Goal: Task Accomplishment & Management: Manage account settings

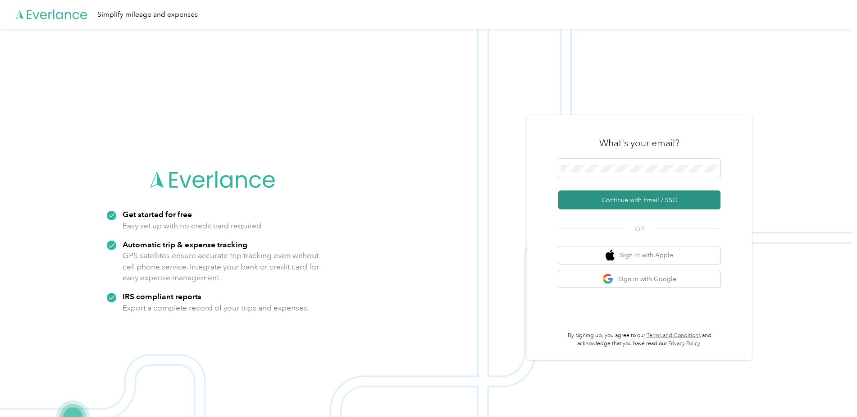
click at [616, 192] on button "Continue with Email / SSO" at bounding box center [640, 199] width 162 height 19
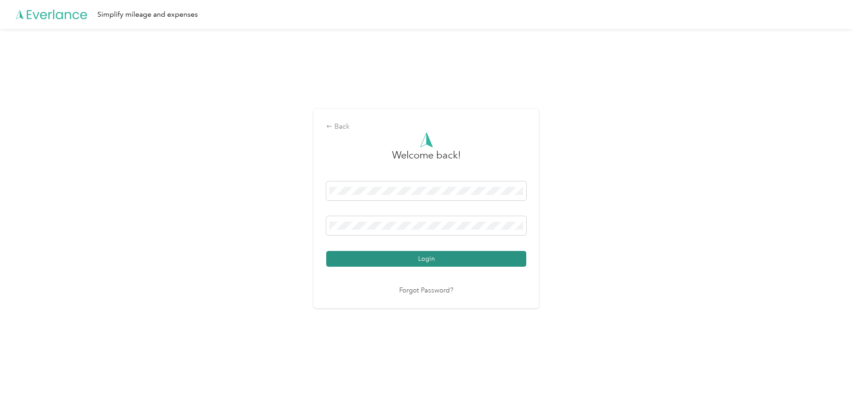
click at [423, 256] on button "Login" at bounding box center [426, 259] width 200 height 16
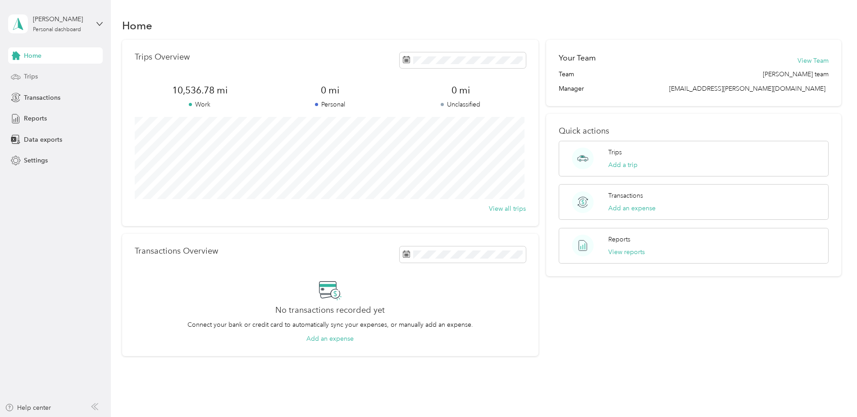
click at [37, 77] on span "Trips" at bounding box center [31, 76] width 14 height 9
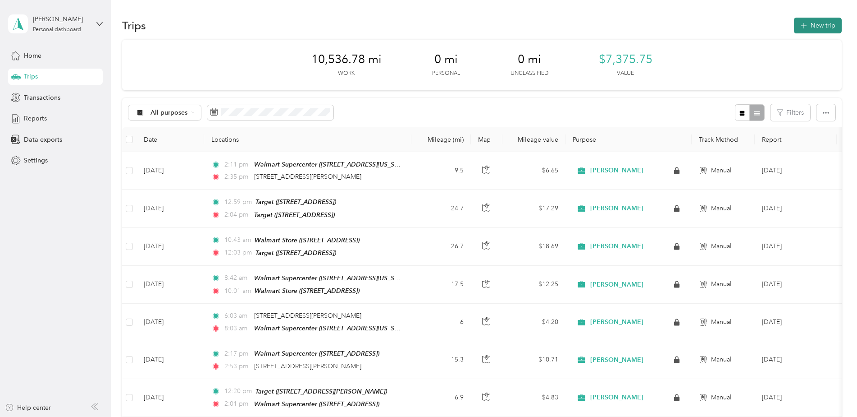
click at [814, 24] on button "New trip" at bounding box center [818, 26] width 48 height 16
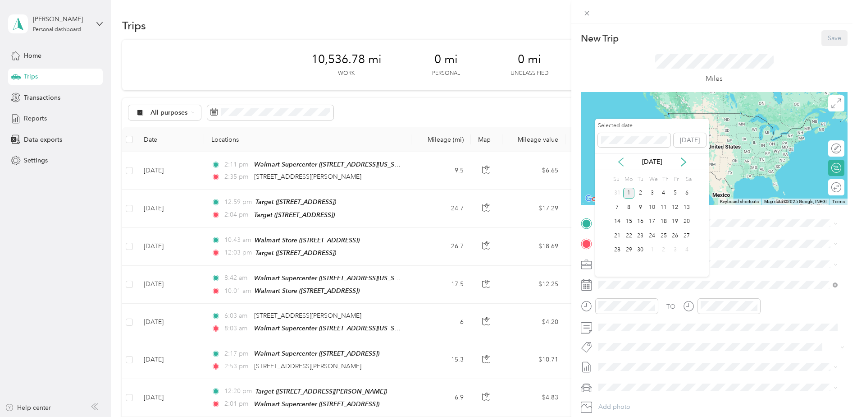
click at [619, 160] on icon at bounding box center [621, 161] width 9 height 9
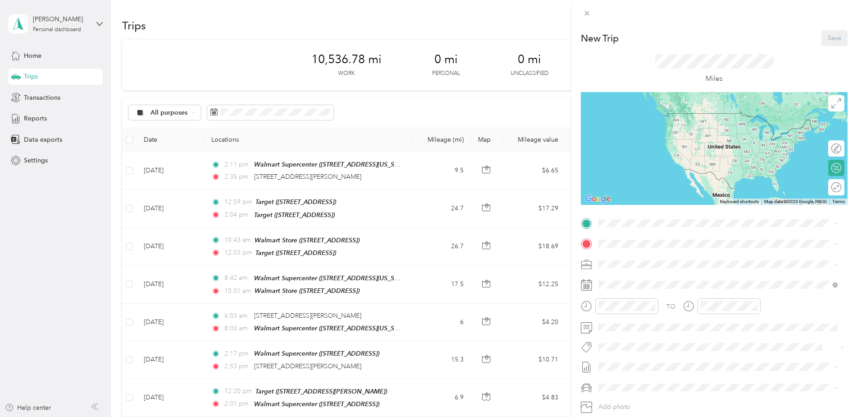
click at [560, 67] on div "New Trip Save This trip cannot be edited because it is either under review, app…" at bounding box center [428, 208] width 857 height 417
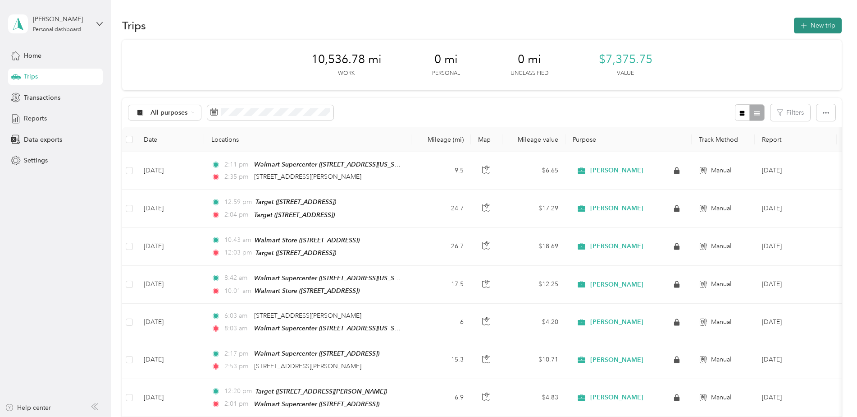
click at [820, 23] on button "New trip" at bounding box center [818, 26] width 48 height 16
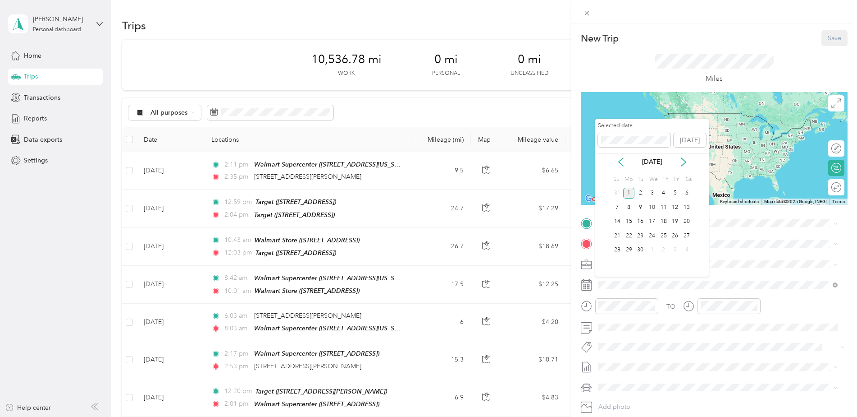
click at [629, 190] on div "1" at bounding box center [629, 193] width 12 height 11
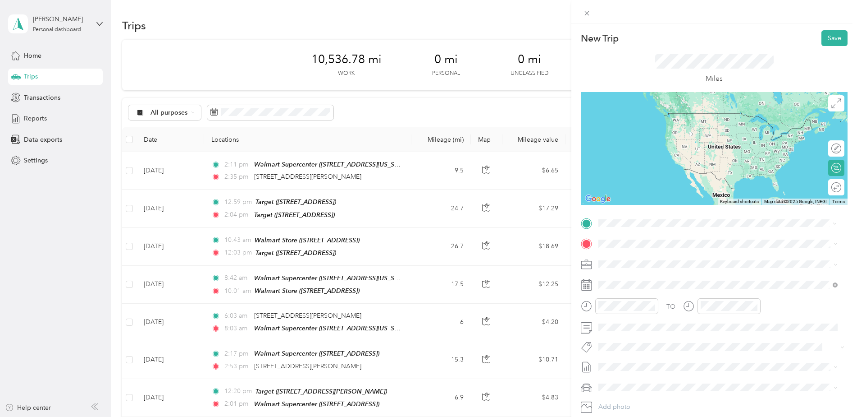
click at [627, 253] on span "[STREET_ADDRESS][PERSON_NAME][US_STATE]" at bounding box center [686, 256] width 140 height 8
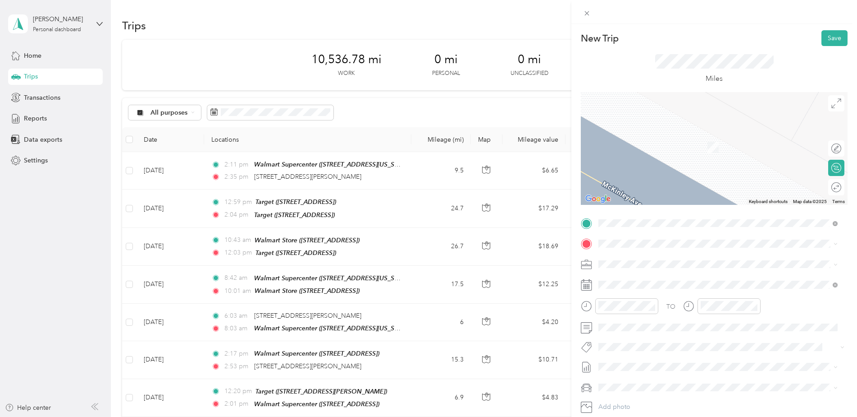
click at [565, 290] on div "New Trip Save This trip cannot be edited because it is either under review, app…" at bounding box center [428, 208] width 857 height 417
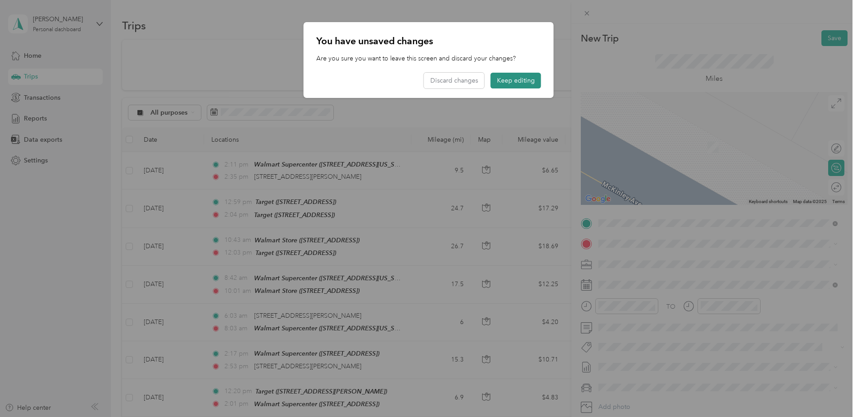
click at [527, 73] on button "Keep editing" at bounding box center [516, 81] width 50 height 16
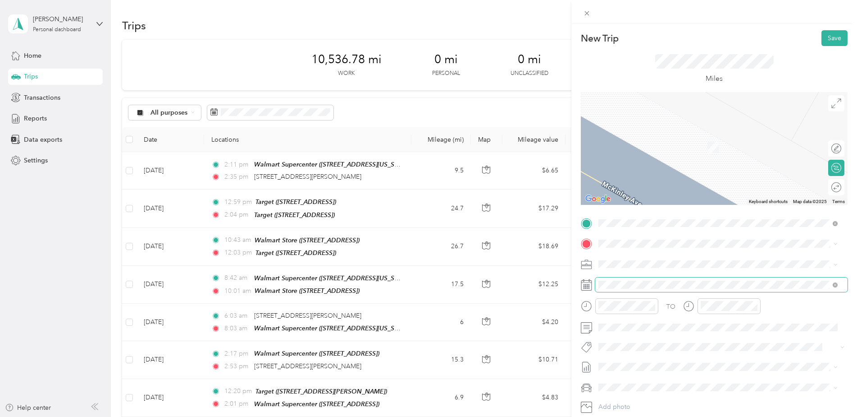
click at [608, 289] on span at bounding box center [721, 284] width 252 height 14
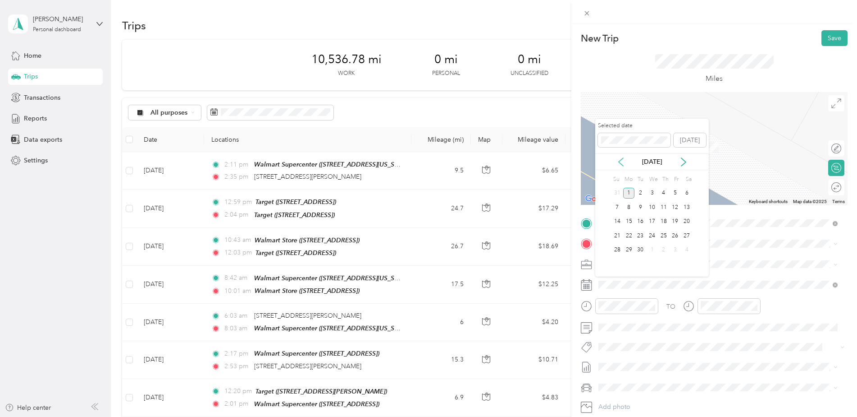
click at [622, 165] on icon at bounding box center [621, 161] width 9 height 9
click at [675, 196] on div "1" at bounding box center [676, 193] width 12 height 11
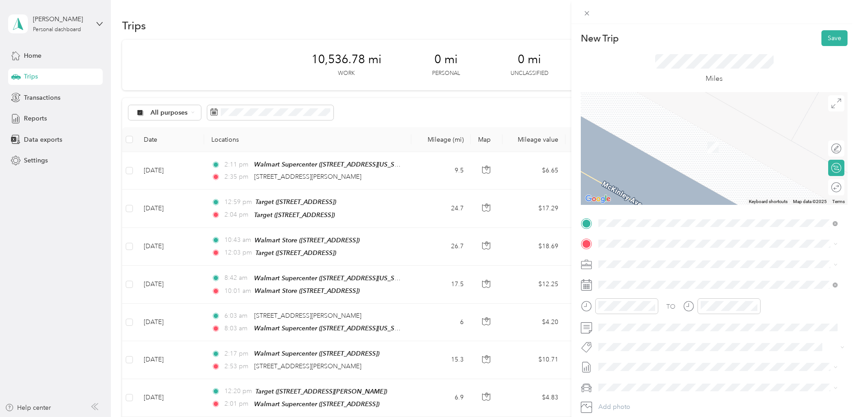
click at [692, 282] on div "TEAM Walmart Supercenter [STREET_ADDRESS][GEOGRAPHIC_DATA][US_STATE], [GEOGRAPH…" at bounding box center [662, 281] width 93 height 22
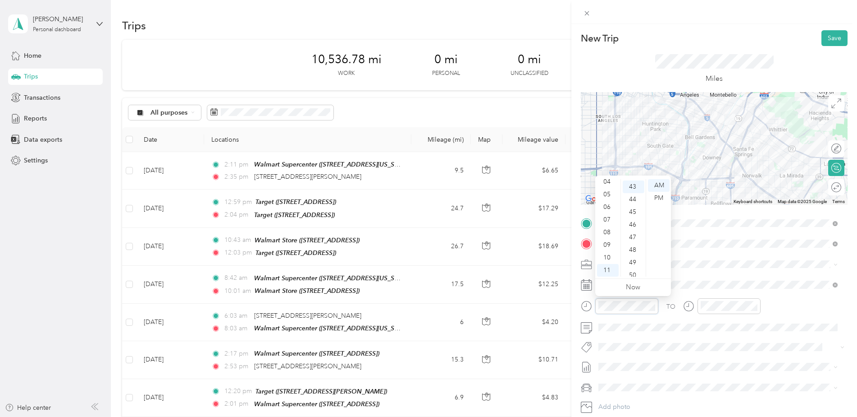
scroll to position [543, 0]
click at [606, 209] on div "06" at bounding box center [608, 207] width 22 height 13
click at [637, 188] on div "00" at bounding box center [634, 185] width 22 height 13
click at [658, 184] on div "AM" at bounding box center [659, 185] width 22 height 13
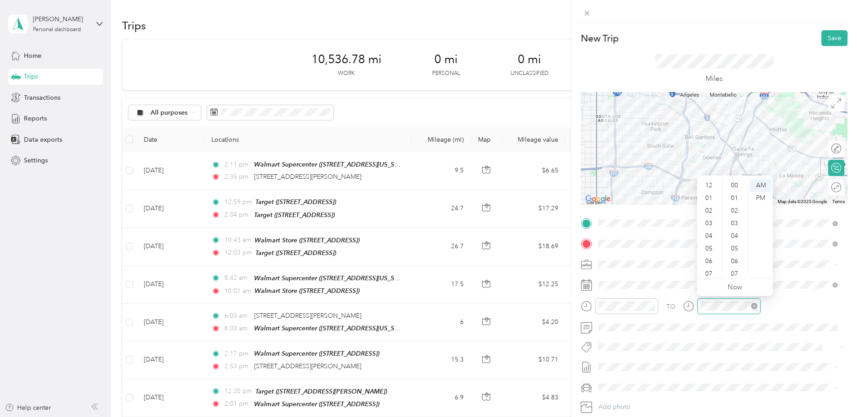
scroll to position [54, 0]
click at [713, 230] on div "08" at bounding box center [710, 232] width 22 height 13
click at [738, 186] on div "00" at bounding box center [736, 185] width 22 height 13
click at [759, 185] on div "AM" at bounding box center [761, 185] width 22 height 13
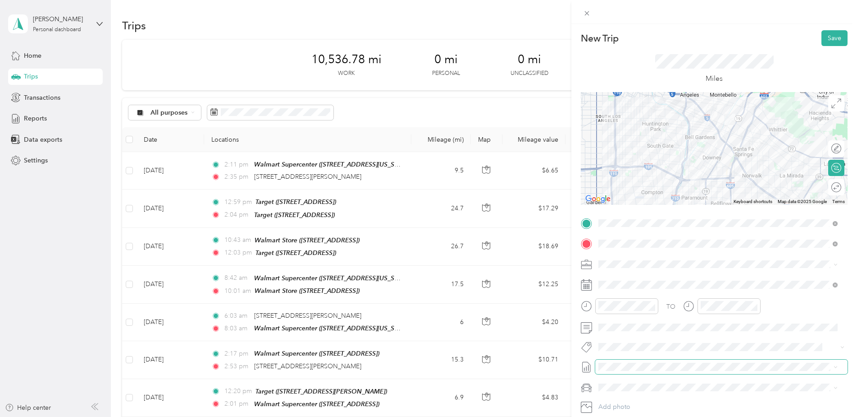
click at [758, 371] on span at bounding box center [721, 366] width 252 height 14
click at [824, 36] on button "Save" at bounding box center [835, 38] width 26 height 16
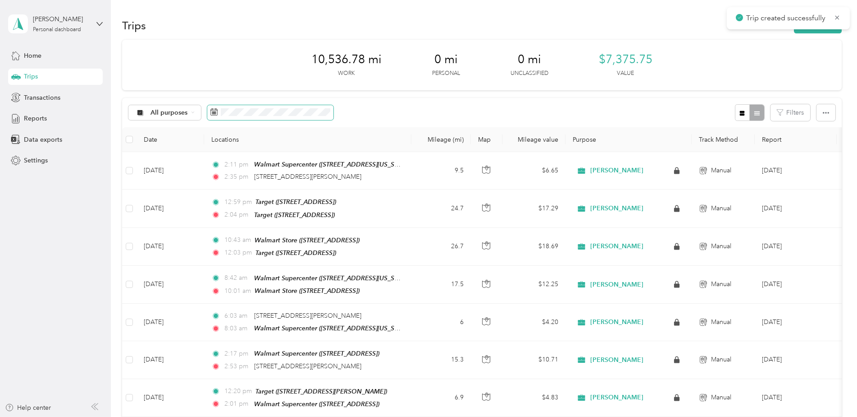
click at [302, 117] on span at bounding box center [270, 112] width 126 height 15
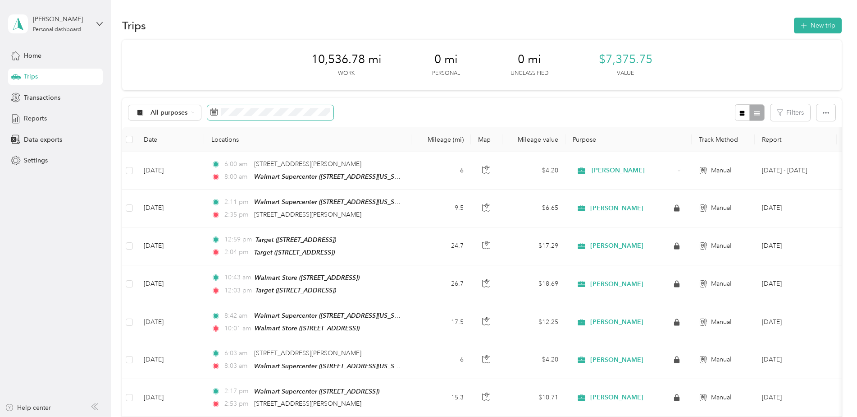
click at [257, 119] on span at bounding box center [270, 112] width 126 height 15
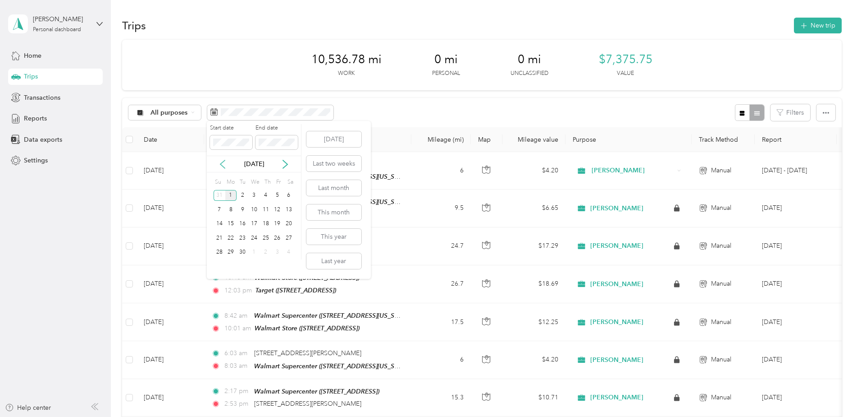
click at [219, 166] on icon at bounding box center [222, 164] width 9 height 9
click at [281, 195] on div "1" at bounding box center [277, 195] width 12 height 11
click at [275, 193] on div "1" at bounding box center [277, 195] width 12 height 11
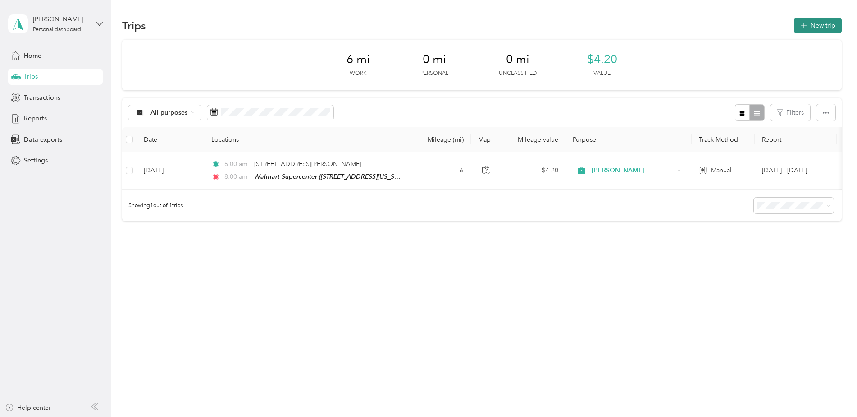
click at [824, 23] on button "New trip" at bounding box center [818, 26] width 48 height 16
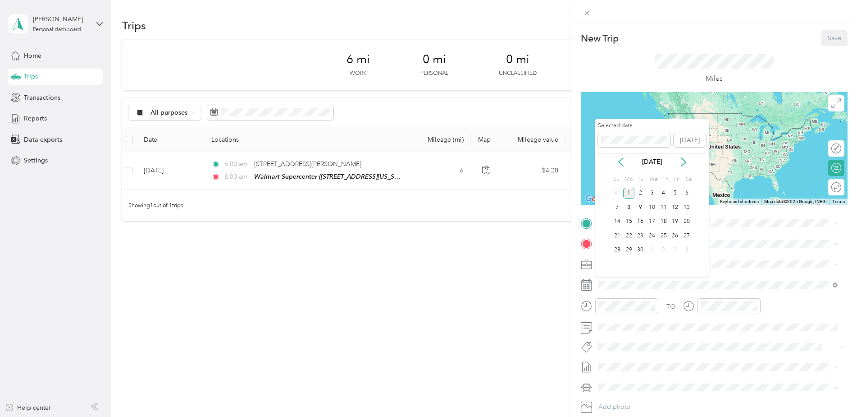
click at [618, 156] on div "[DATE]" at bounding box center [652, 161] width 114 height 17
click at [618, 159] on icon at bounding box center [621, 161] width 9 height 9
click at [672, 190] on div "1" at bounding box center [676, 193] width 12 height 11
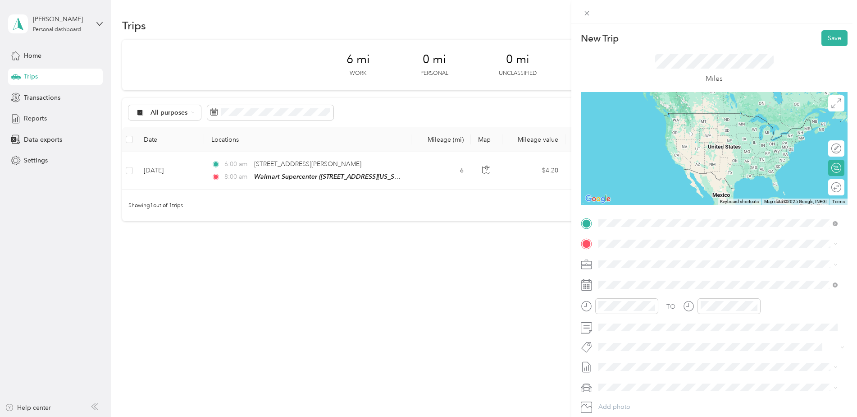
click at [670, 297] on div "TEAM Walmart Supercenter [STREET_ADDRESS][GEOGRAPHIC_DATA][US_STATE], [GEOGRAPH…" at bounding box center [662, 297] width 93 height 22
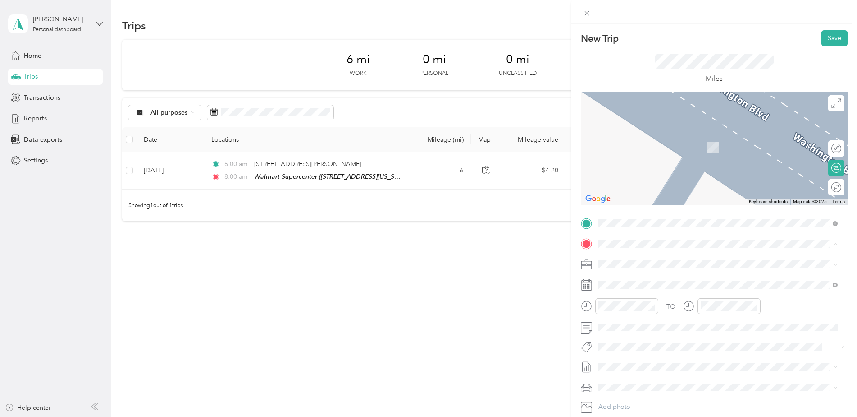
click at [556, 261] on div "New Trip Save This trip cannot be edited because it is either under review, app…" at bounding box center [428, 208] width 857 height 417
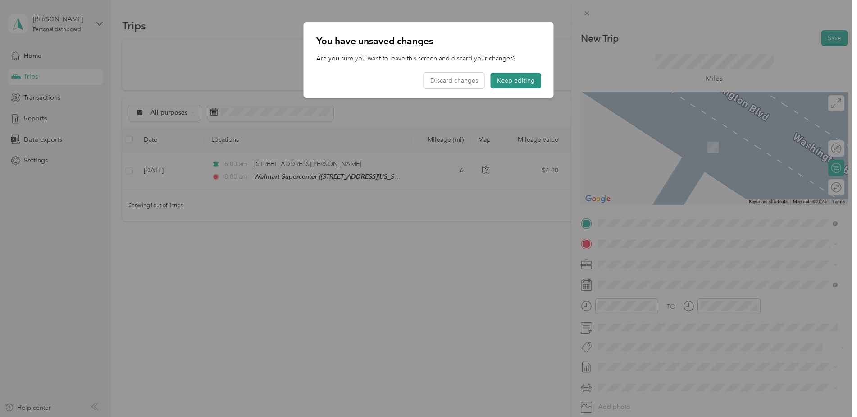
click at [526, 82] on button "Keep editing" at bounding box center [516, 81] width 50 height 16
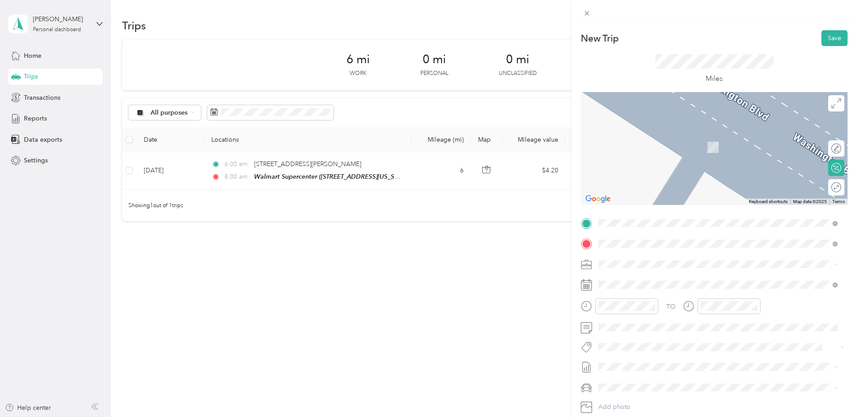
click at [637, 345] on button "TEAM" at bounding box center [630, 343] width 28 height 11
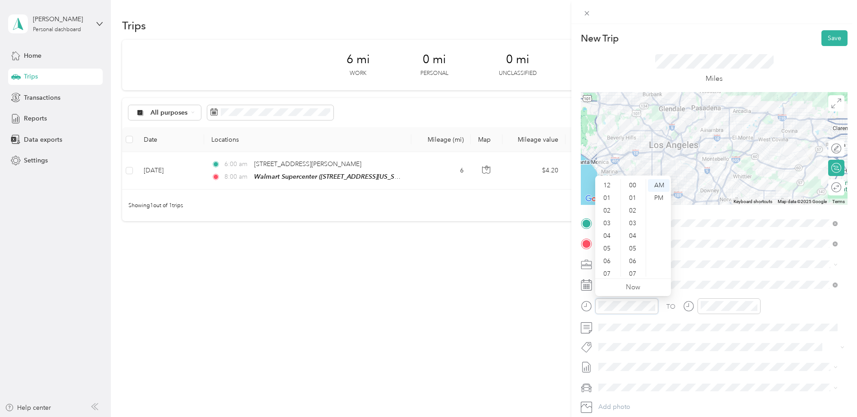
scroll to position [54, 0]
click at [609, 229] on div "08" at bounding box center [608, 232] width 22 height 13
click at [630, 207] on div "30" at bounding box center [634, 208] width 22 height 13
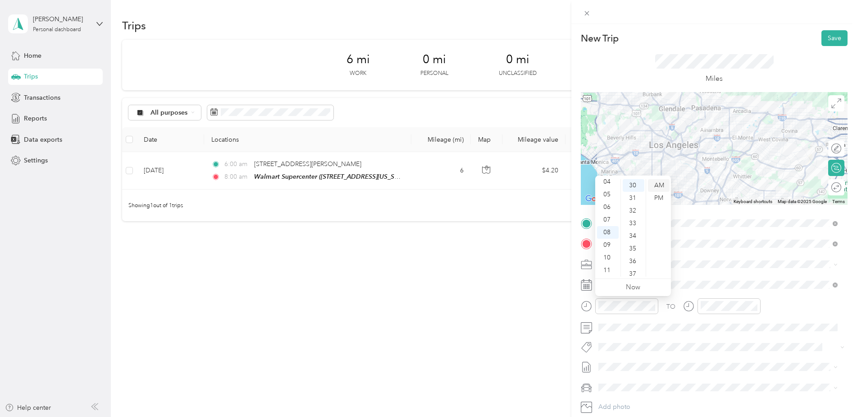
click at [658, 184] on div "AM" at bounding box center [659, 185] width 22 height 13
click at [711, 299] on div at bounding box center [729, 306] width 63 height 16
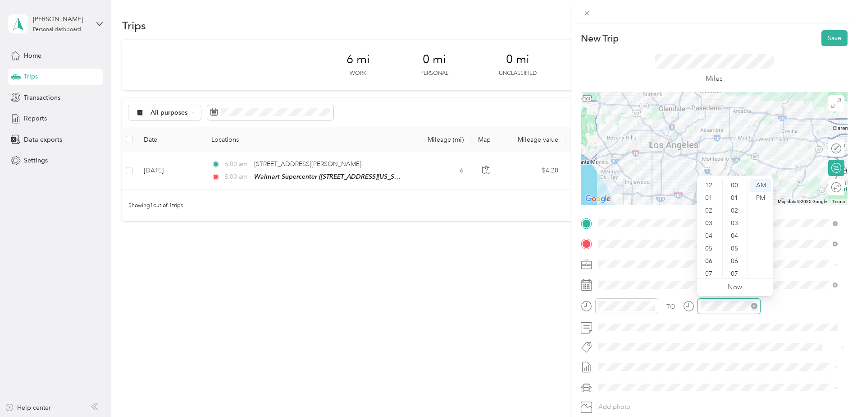
scroll to position [54, 0]
click at [552, 328] on div "New Trip Save This trip cannot be edited because it is either under review, app…" at bounding box center [428, 208] width 857 height 417
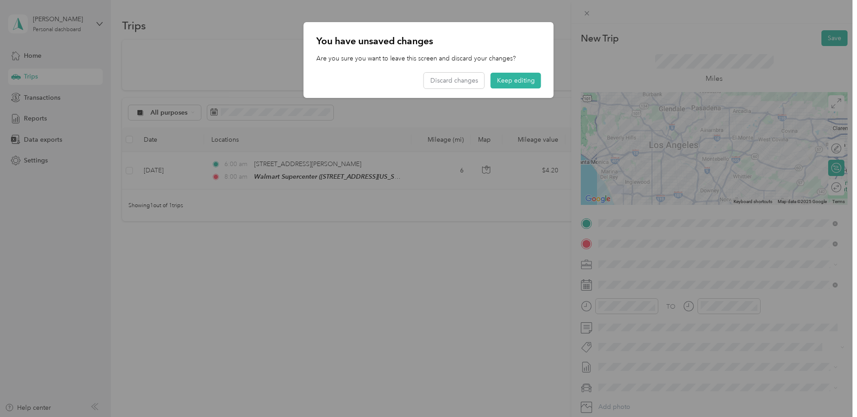
click at [552, 323] on div at bounding box center [428, 208] width 857 height 417
click at [517, 78] on button "Keep editing" at bounding box center [516, 81] width 50 height 16
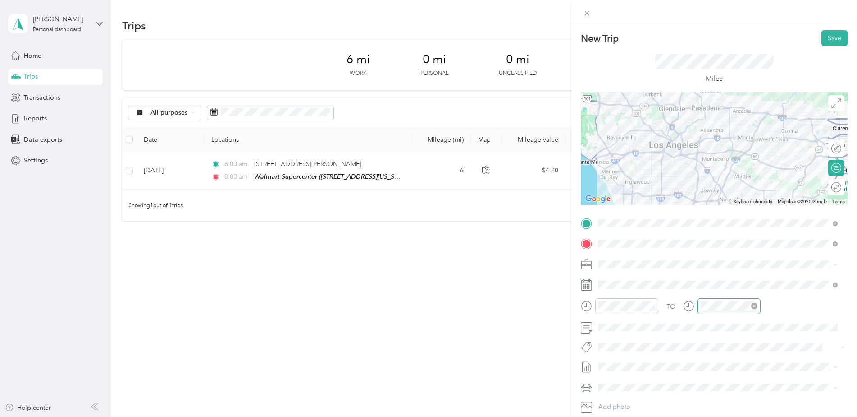
click at [721, 300] on div at bounding box center [729, 306] width 63 height 16
click at [708, 256] on div "10" at bounding box center [710, 257] width 22 height 13
click at [709, 243] on div "09" at bounding box center [710, 244] width 22 height 13
click at [734, 186] on div "00" at bounding box center [736, 185] width 22 height 13
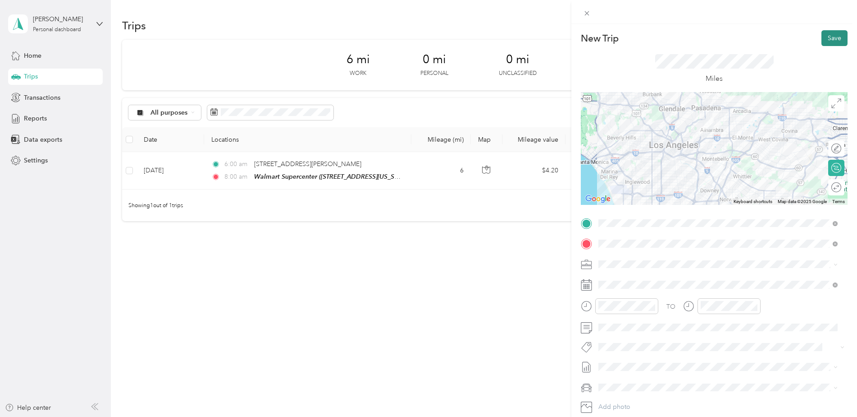
click at [822, 38] on button "Save" at bounding box center [835, 38] width 26 height 16
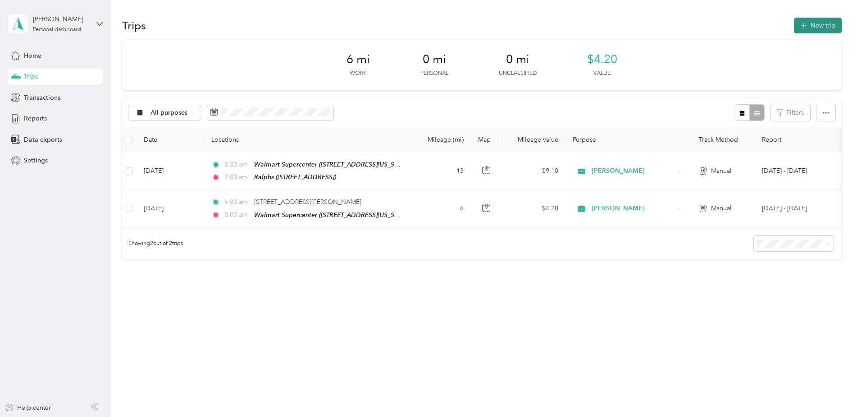
click at [811, 20] on button "New trip" at bounding box center [818, 26] width 48 height 16
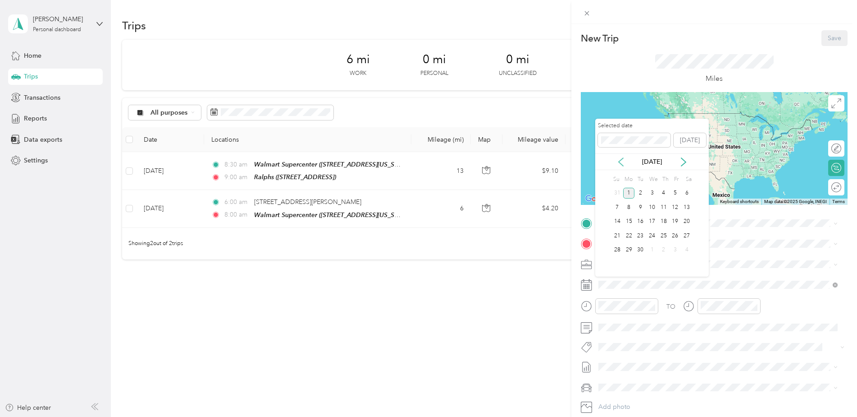
click at [620, 160] on icon at bounding box center [621, 162] width 5 height 8
click at [677, 192] on div "1" at bounding box center [676, 193] width 12 height 11
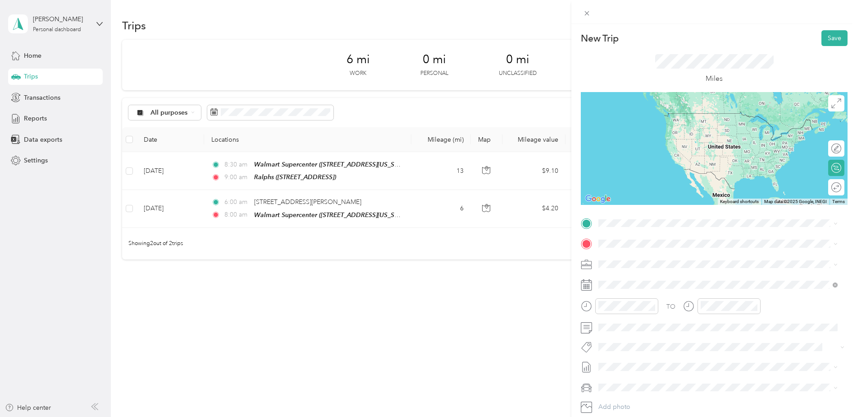
click at [249, 173] on div "New Trip Save This trip cannot be edited because it is either under review, app…" at bounding box center [428, 208] width 857 height 417
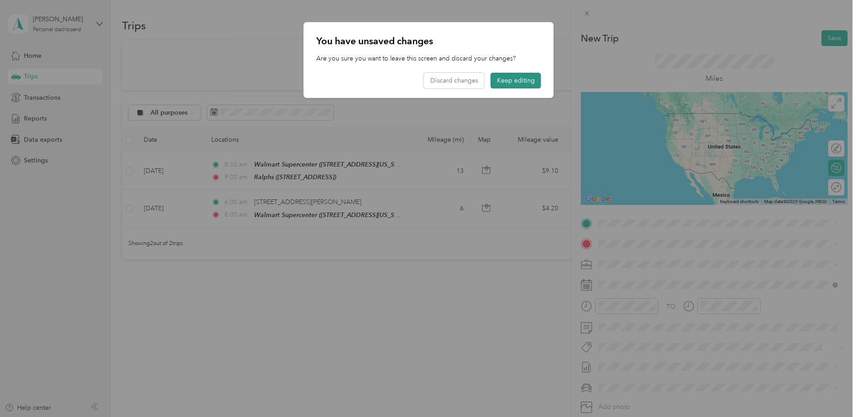
click at [523, 78] on button "Keep editing" at bounding box center [516, 81] width 50 height 16
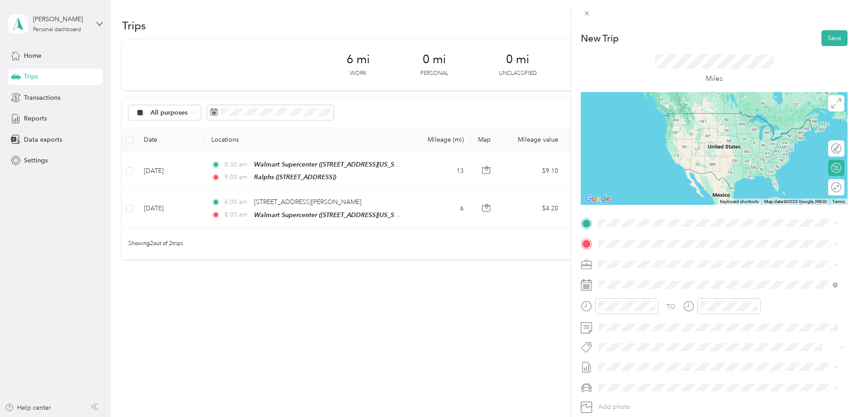
click at [379, 179] on div "New Trip Save This trip cannot be edited because it is either under review, app…" at bounding box center [428, 208] width 857 height 417
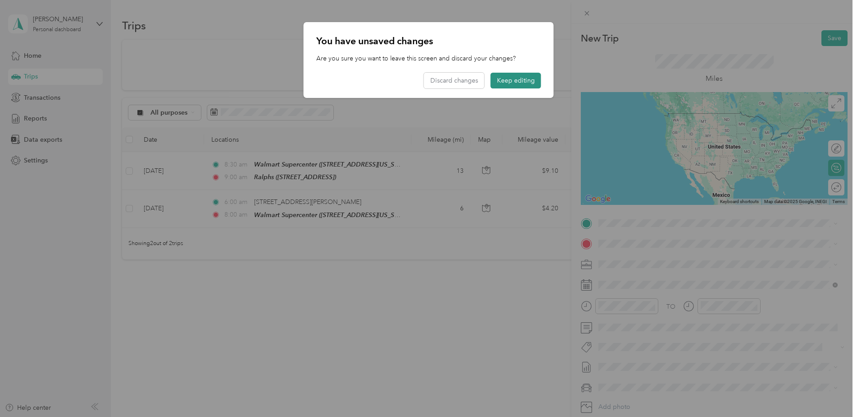
click at [513, 82] on button "Keep editing" at bounding box center [516, 81] width 50 height 16
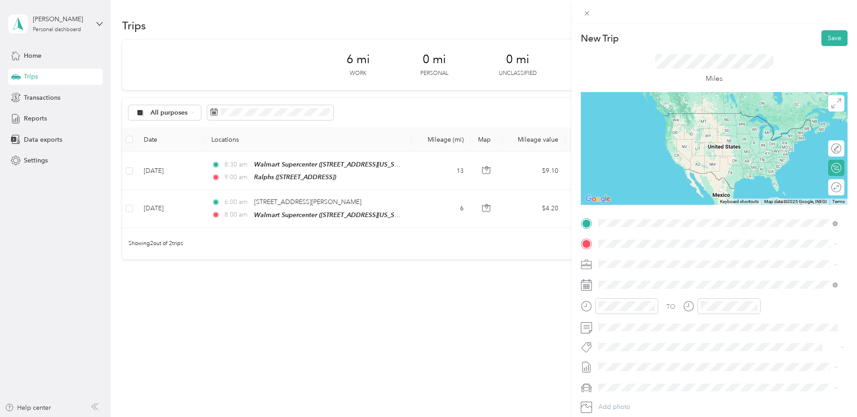
click at [673, 327] on div "TEAM Ralphs [STREET_ADDRESS]" at bounding box center [644, 329] width 57 height 22
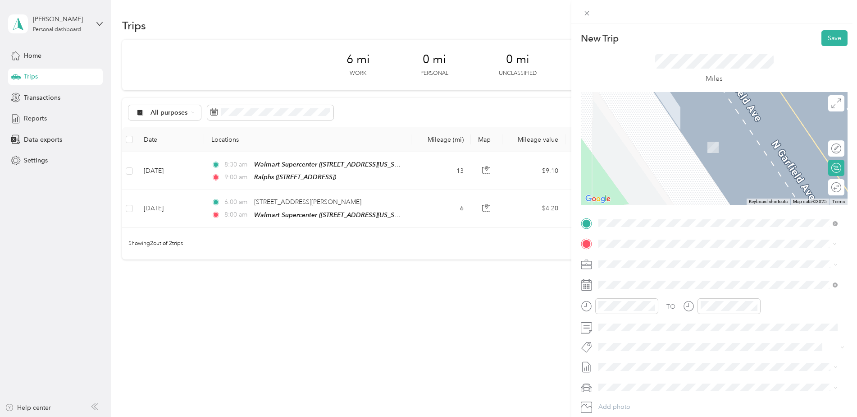
click at [659, 349] on div "TEAM Target [STREET_ADDRESS][US_STATE]" at bounding box center [661, 349] width 90 height 22
click at [665, 340] on div "TEAM Target" at bounding box center [661, 340] width 90 height 11
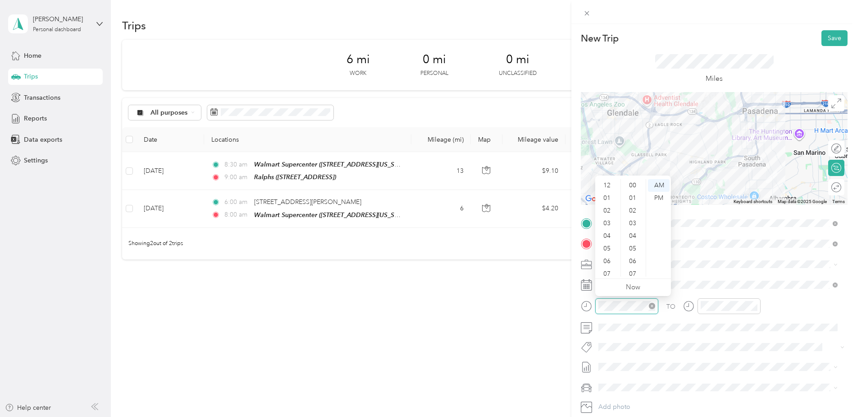
scroll to position [54, 0]
click at [605, 242] on div "09" at bounding box center [608, 244] width 22 height 13
click at [635, 215] on div "30" at bounding box center [634, 219] width 22 height 13
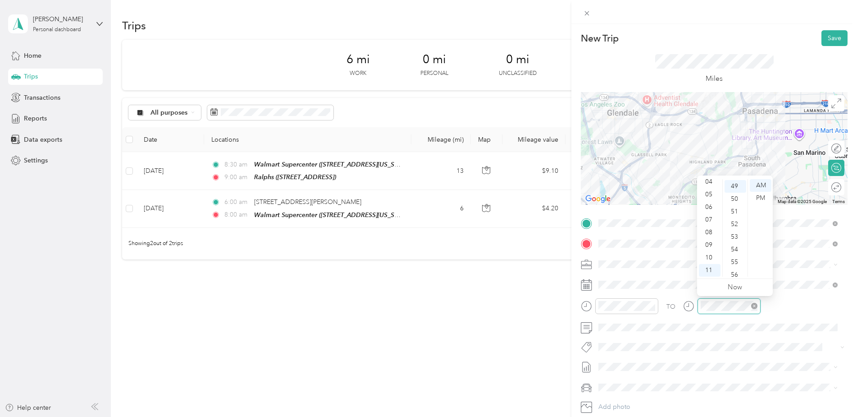
scroll to position [618, 0]
click at [713, 273] on div "11" at bounding box center [710, 270] width 22 height 13
click at [737, 186] on div "00" at bounding box center [736, 185] width 22 height 13
click at [760, 187] on div "AM" at bounding box center [761, 185] width 22 height 13
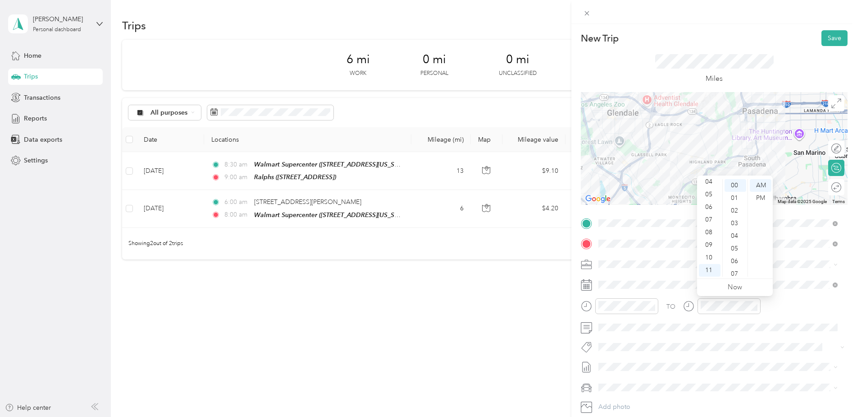
click at [778, 311] on div "TO" at bounding box center [714, 309] width 267 height 22
click at [828, 40] on button "Save" at bounding box center [835, 38] width 26 height 16
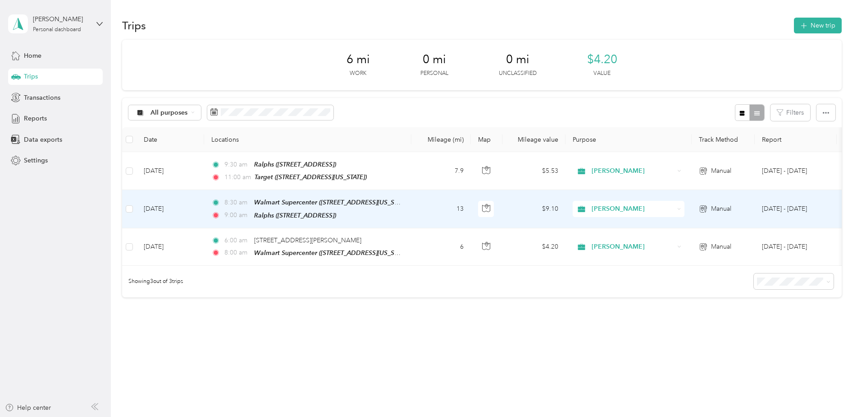
click at [388, 207] on div "8:30 am Walmart Supercenter ([STREET_ADDRESS][US_STATE]) 9:00 am Ralphs ([STREE…" at bounding box center [305, 208] width 189 height 23
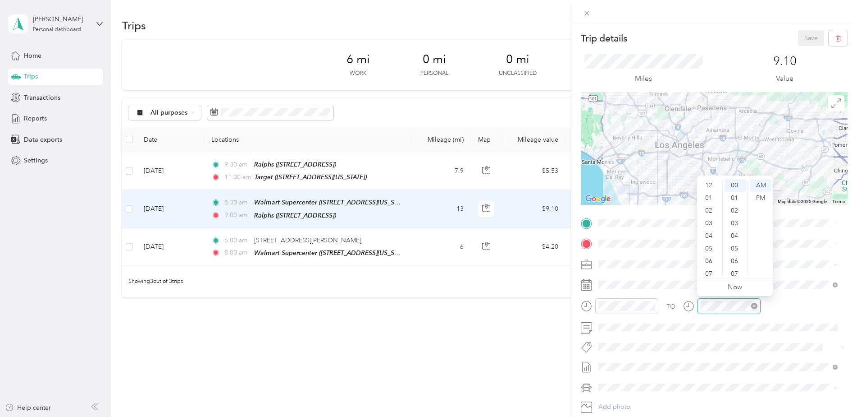
scroll to position [54, 0]
click at [543, 310] on div "Trip details Save This trip cannot be edited because it is either under review,…" at bounding box center [428, 208] width 857 height 417
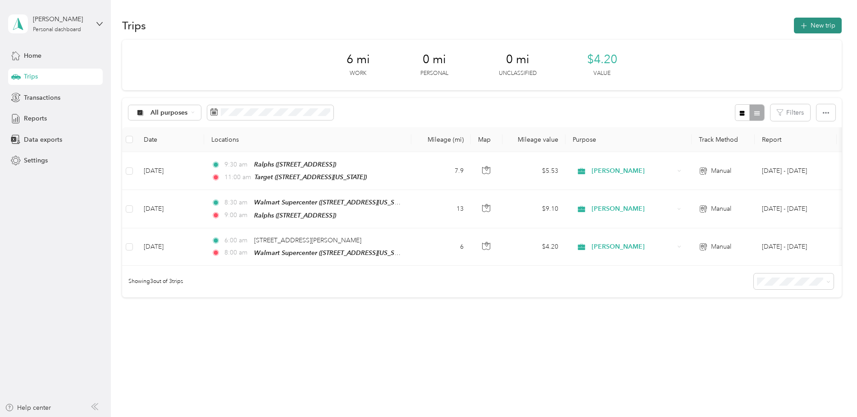
click at [810, 20] on button "New trip" at bounding box center [818, 26] width 48 height 16
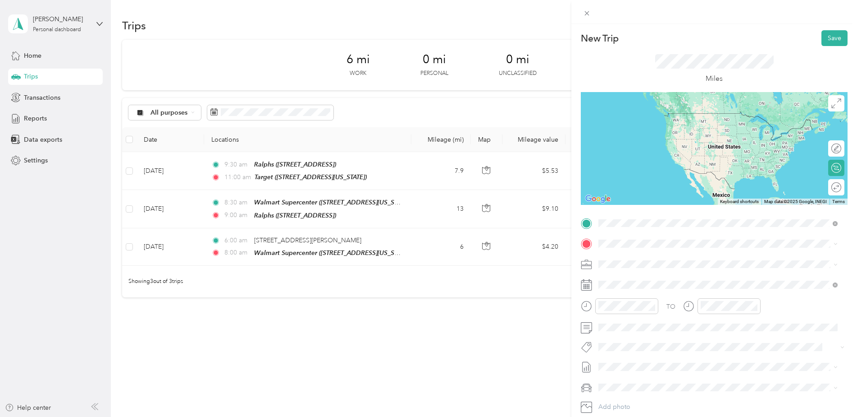
drag, startPoint x: 628, startPoint y: 326, endPoint x: 628, endPoint y: 356, distance: 30.2
click at [628, 327] on div "TEAM Target [STREET_ADDRESS][US_STATE]" at bounding box center [661, 329] width 90 height 22
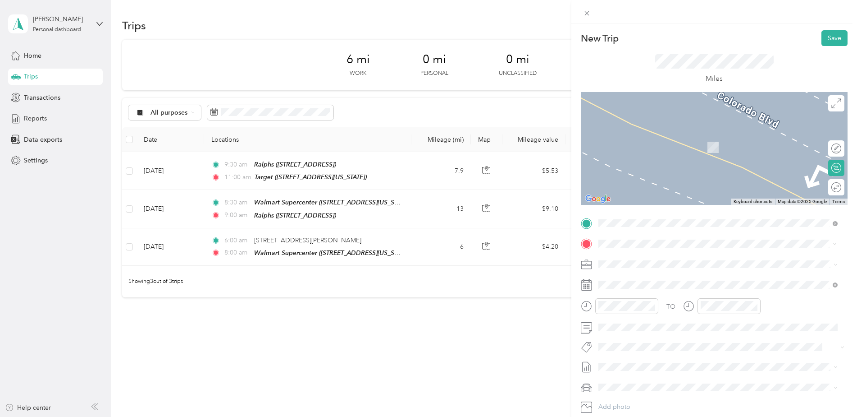
click at [618, 280] on button "TEAM" at bounding box center [630, 280] width 28 height 11
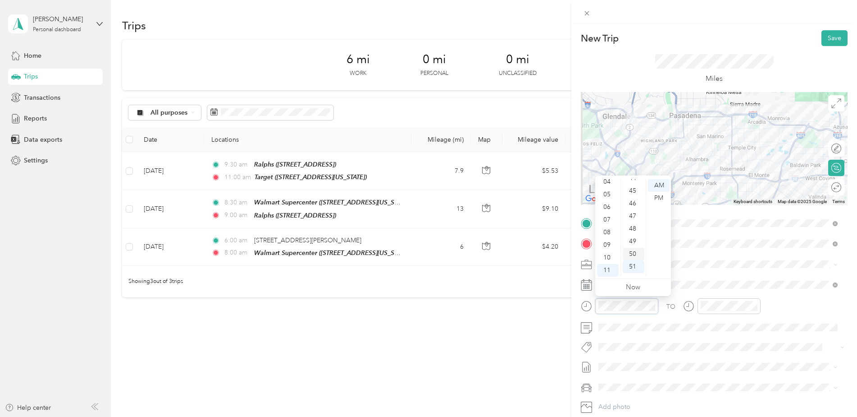
scroll to position [463, 0]
click at [634, 214] on div "39" at bounding box center [634, 214] width 22 height 13
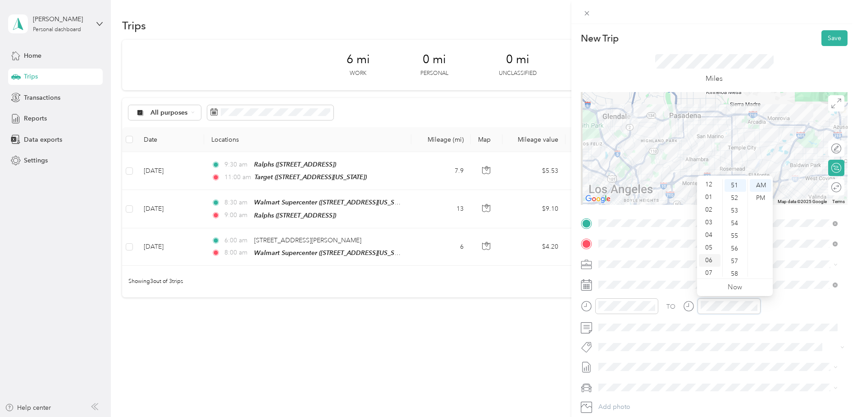
scroll to position [0, 0]
click at [707, 186] on div "12" at bounding box center [710, 185] width 22 height 13
click at [735, 248] on div "42" at bounding box center [736, 252] width 22 height 13
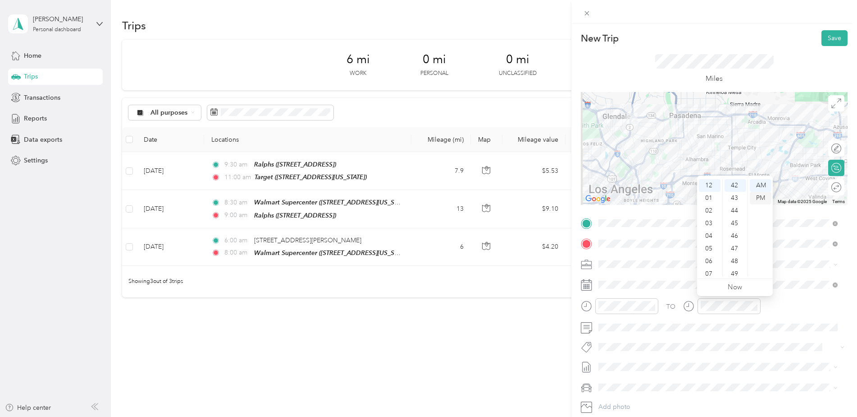
click at [757, 198] on div "PM" at bounding box center [761, 198] width 22 height 13
click at [832, 32] on button "Save" at bounding box center [835, 38] width 26 height 16
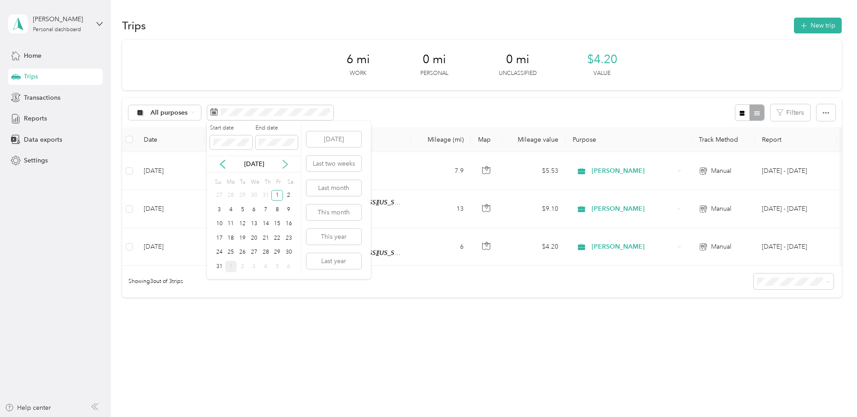
click at [284, 163] on icon at bounding box center [285, 164] width 9 height 9
click at [232, 196] on div "1" at bounding box center [231, 195] width 12 height 11
click at [232, 197] on div "1" at bounding box center [231, 195] width 12 height 11
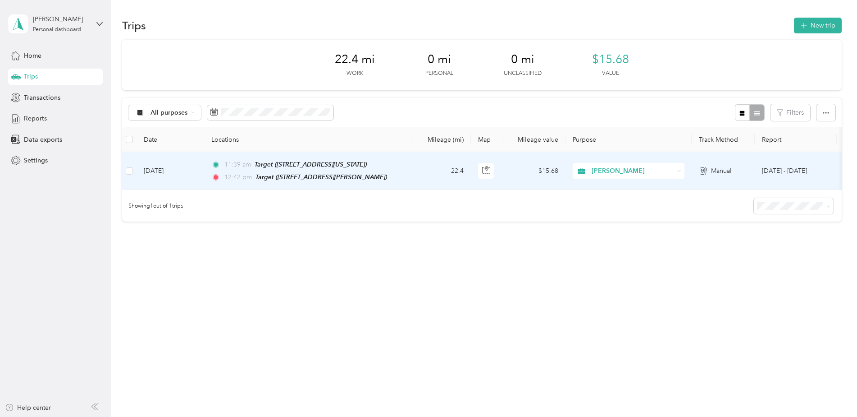
click at [399, 161] on div "11:39 am Target ([STREET_ADDRESS][US_STATE])" at bounding box center [305, 164] width 189 height 10
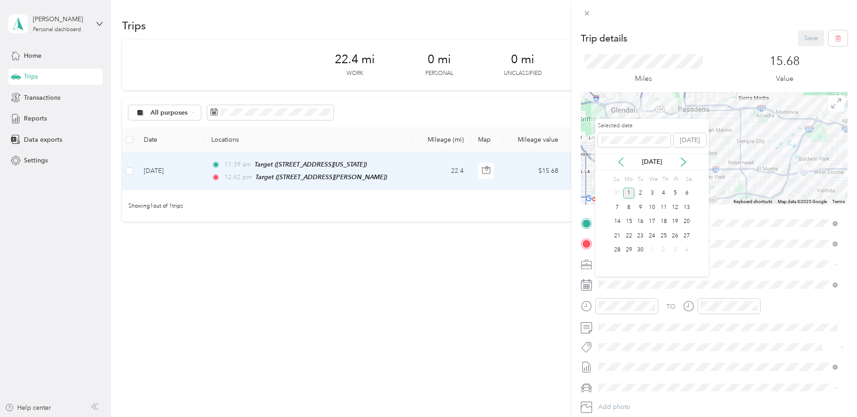
click at [623, 160] on icon at bounding box center [621, 161] width 9 height 9
click at [673, 196] on div "1" at bounding box center [676, 193] width 12 height 11
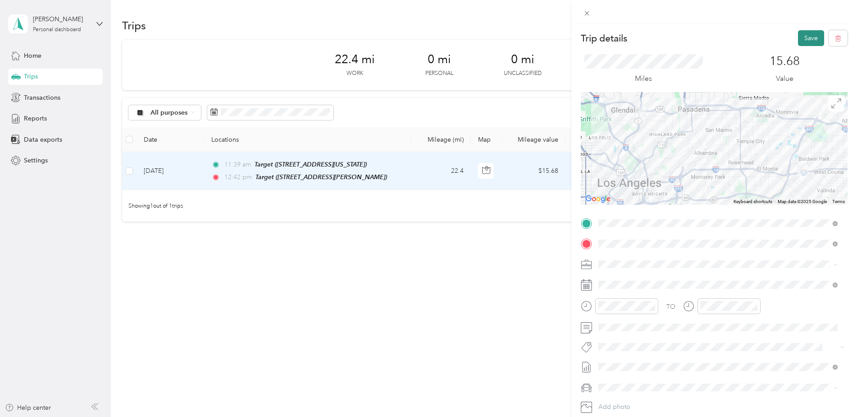
click at [802, 37] on button "Save" at bounding box center [811, 38] width 26 height 16
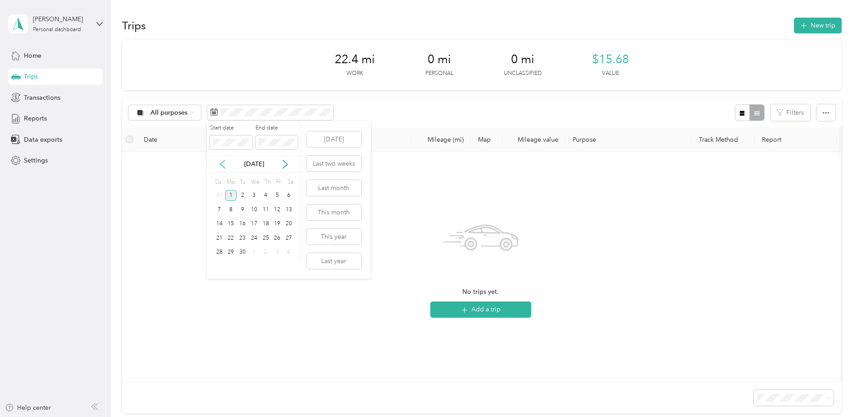
click at [224, 165] on icon at bounding box center [222, 164] width 9 height 9
click at [275, 193] on div "1" at bounding box center [277, 195] width 12 height 11
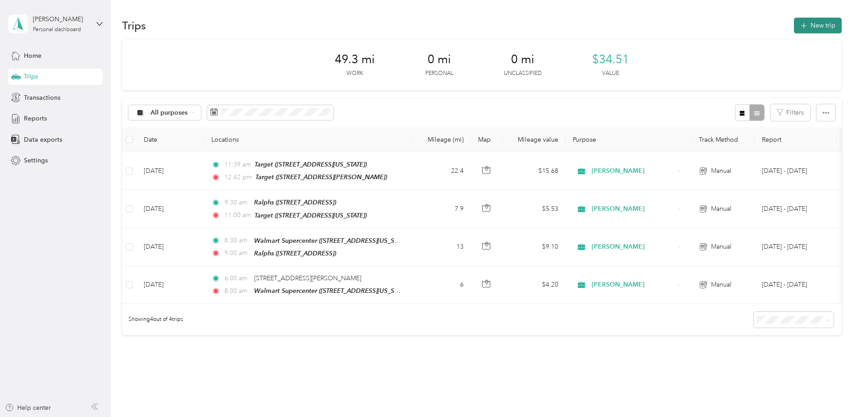
click at [829, 22] on button "New trip" at bounding box center [818, 26] width 48 height 16
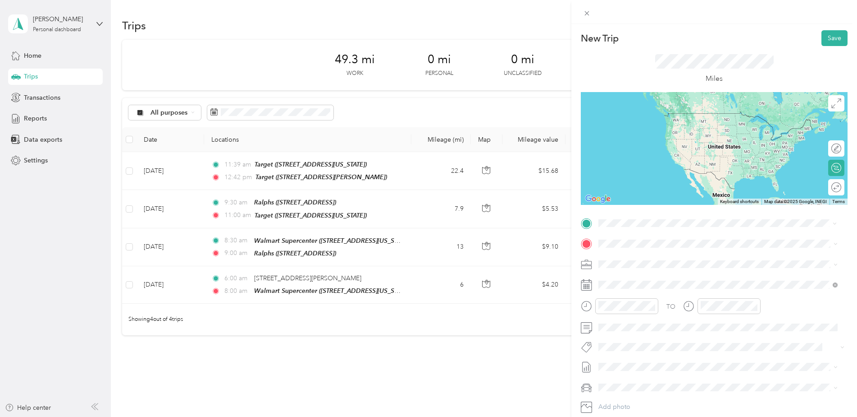
click at [658, 265] on div "TEAM Target [STREET_ADDRESS][PERSON_NAME]" at bounding box center [669, 266] width 107 height 22
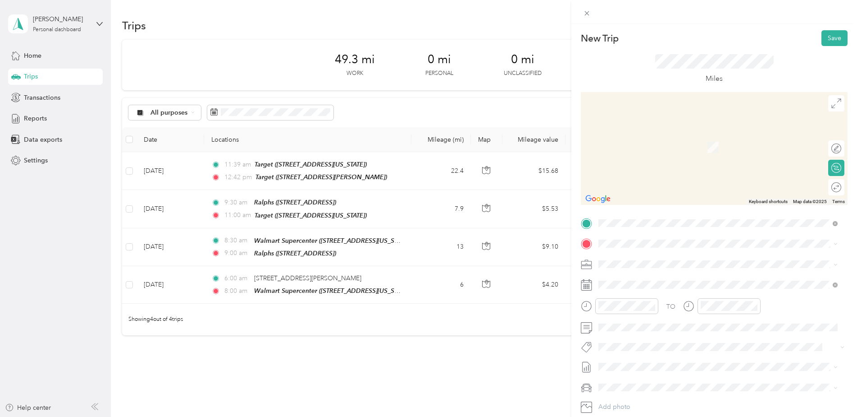
drag, startPoint x: 650, startPoint y: 280, endPoint x: 650, endPoint y: 286, distance: 5.9
click at [650, 286] on div "TEAM Target [STREET_ADDRESS][PERSON_NAME]" at bounding box center [669, 283] width 107 height 22
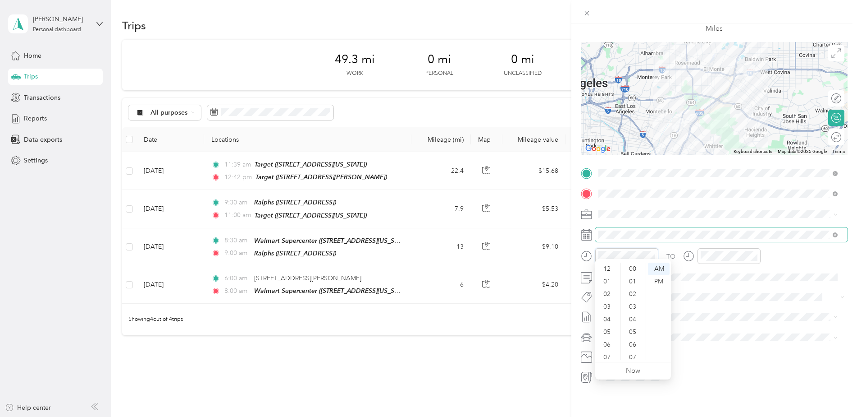
scroll to position [54, 0]
click at [608, 271] on div "01" at bounding box center [608, 272] width 22 height 13
click at [635, 348] on div "30" at bounding box center [634, 348] width 22 height 13
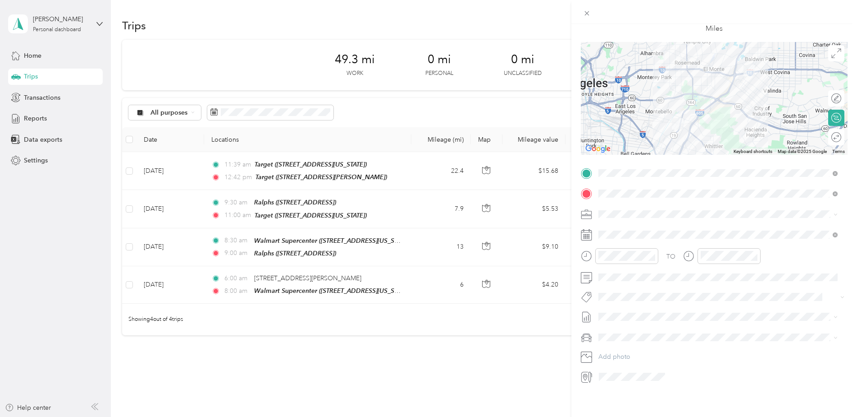
click at [725, 283] on div "TO Add photo" at bounding box center [714, 275] width 267 height 218
click at [733, 238] on div "TO Add photo" at bounding box center [714, 275] width 267 height 218
click at [714, 289] on div "02" at bounding box center [710, 294] width 22 height 13
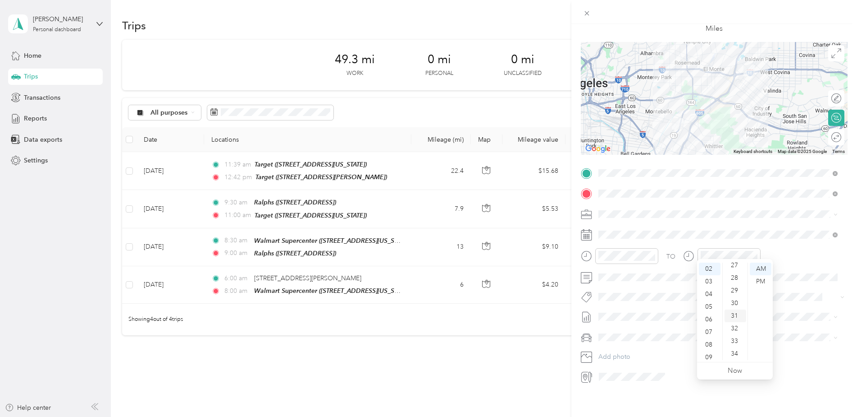
click at [737, 302] on div "30" at bounding box center [736, 303] width 22 height 13
click at [763, 280] on div "PM" at bounding box center [761, 281] width 22 height 13
click at [798, 297] on div "TO Add photo" at bounding box center [714, 275] width 267 height 218
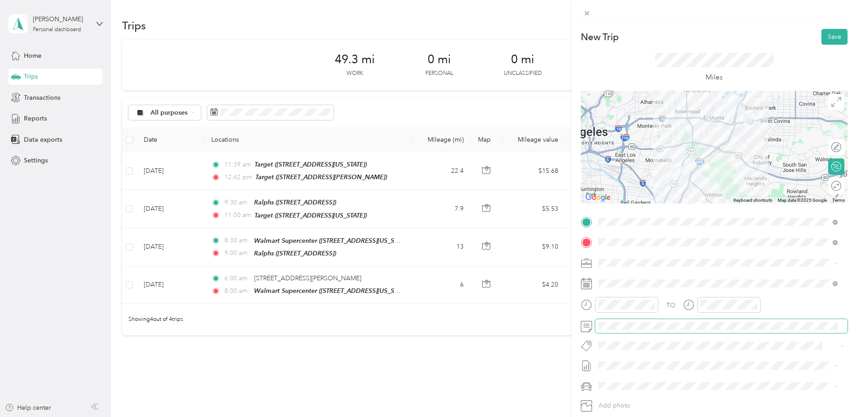
scroll to position [0, 0]
click at [657, 194] on div "PM" at bounding box center [659, 198] width 22 height 13
click at [826, 35] on button "Save" at bounding box center [835, 38] width 26 height 16
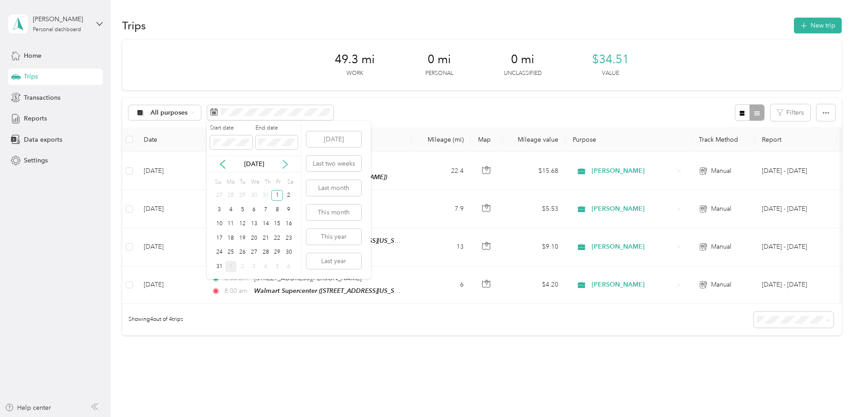
click at [285, 166] on icon at bounding box center [285, 164] width 9 height 9
click at [234, 192] on div "1" at bounding box center [231, 195] width 12 height 11
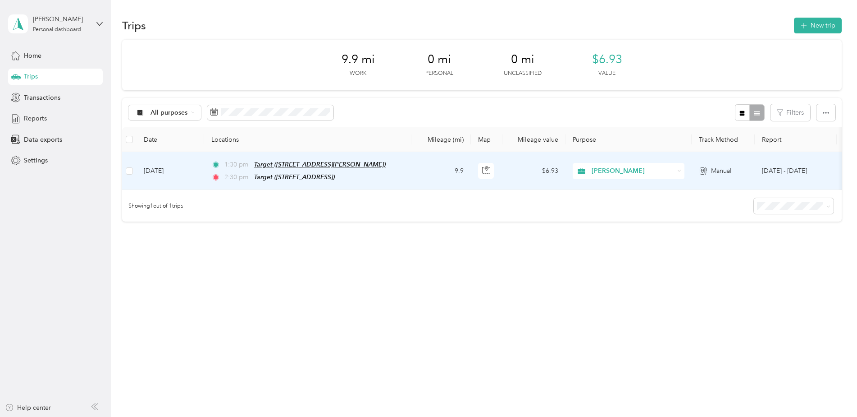
click at [342, 164] on span "Target ([STREET_ADDRESS][PERSON_NAME])" at bounding box center [320, 163] width 132 height 7
click at [426, 161] on td "9.9" at bounding box center [442, 171] width 60 height 38
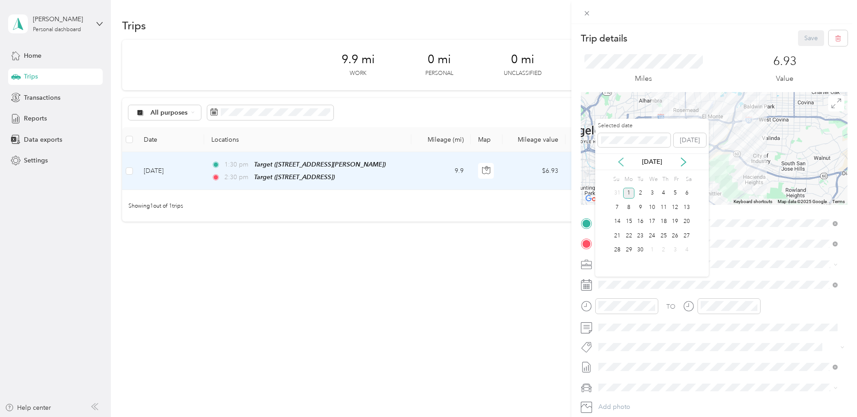
click at [617, 163] on icon at bounding box center [621, 161] width 9 height 9
click at [677, 192] on div "1" at bounding box center [676, 193] width 12 height 11
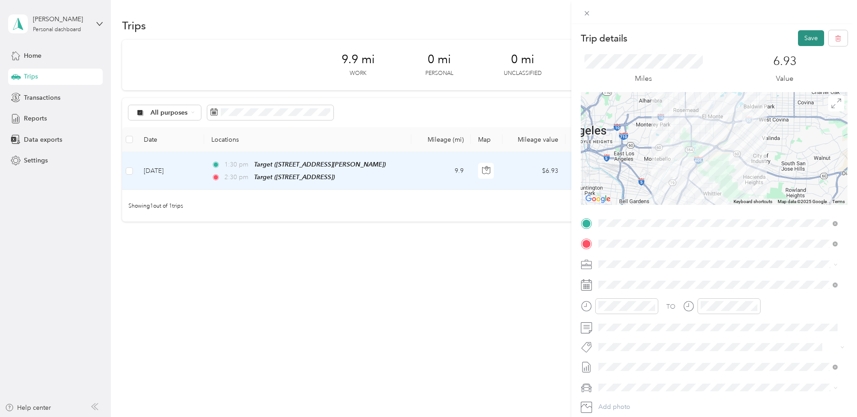
click at [800, 40] on button "Save" at bounding box center [811, 38] width 26 height 16
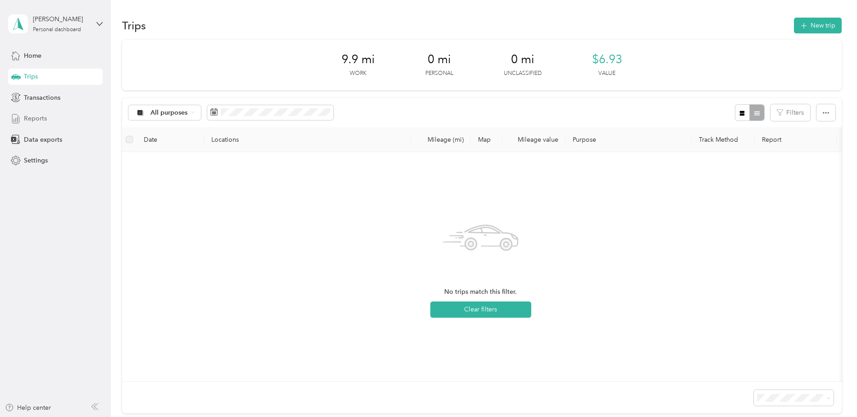
click at [41, 117] on span "Reports" at bounding box center [35, 118] width 23 height 9
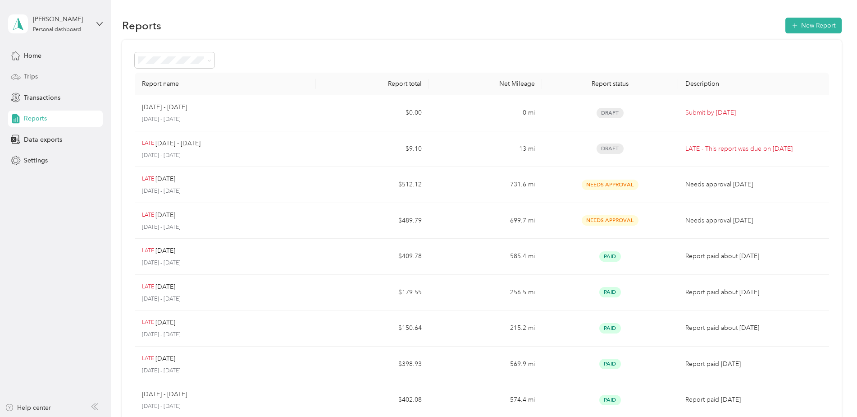
click at [36, 74] on span "Trips" at bounding box center [31, 76] width 14 height 9
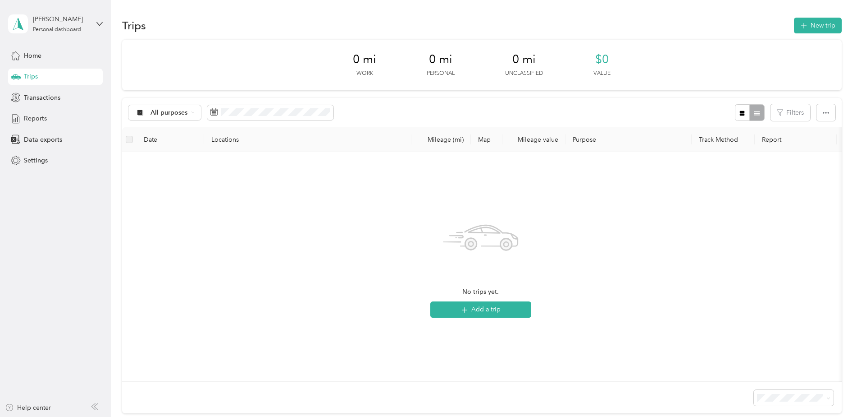
click at [34, 72] on span "Trips" at bounding box center [31, 76] width 14 height 9
click at [807, 23] on button "New trip" at bounding box center [818, 26] width 48 height 16
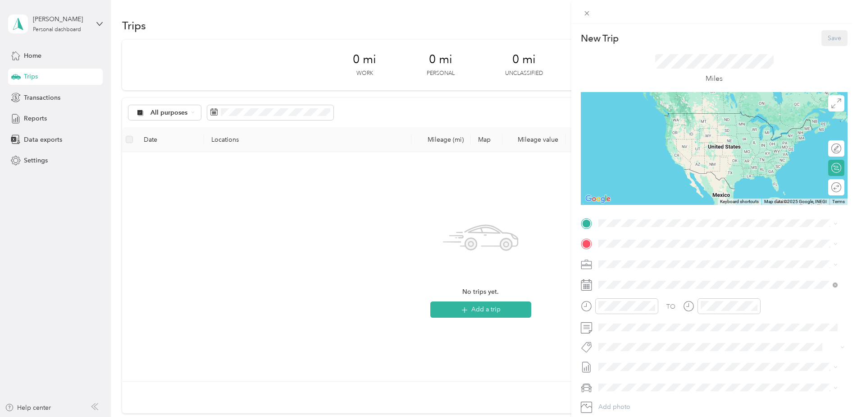
drag, startPoint x: 252, startPoint y: 108, endPoint x: 243, endPoint y: 120, distance: 14.8
click at [252, 108] on div "New Trip Save This trip cannot be edited because it is either under review, app…" at bounding box center [428, 208] width 857 height 417
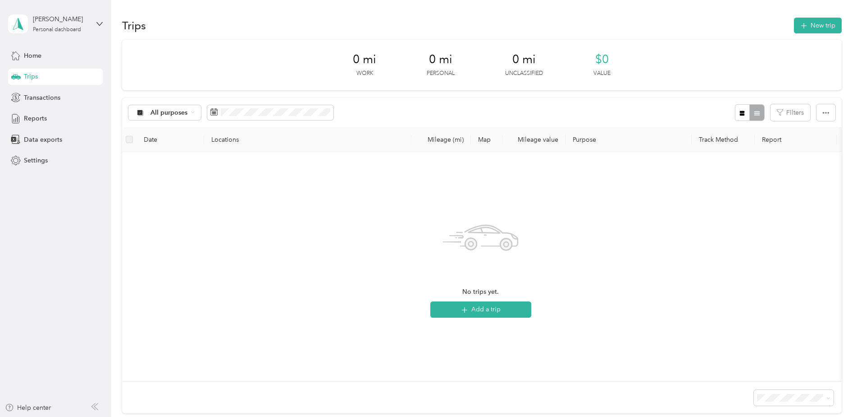
click at [254, 102] on div "All purposes Filters" at bounding box center [482, 112] width 720 height 29
click at [221, 165] on icon at bounding box center [222, 164] width 5 height 8
click at [276, 190] on div "1" at bounding box center [277, 195] width 12 height 11
click at [274, 193] on div "1" at bounding box center [277, 195] width 12 height 11
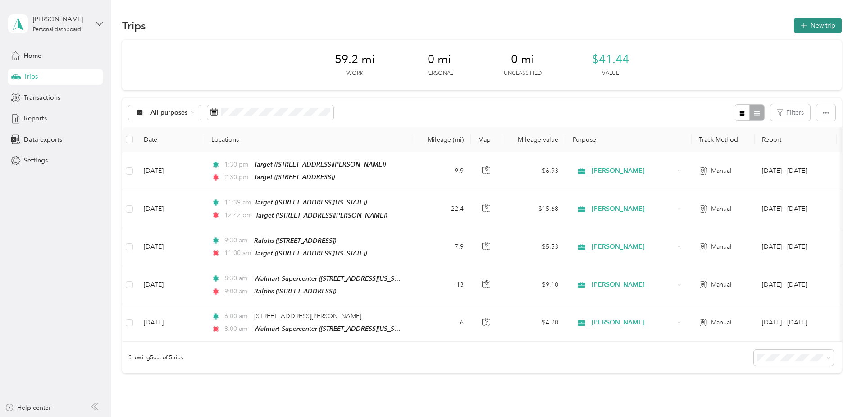
click at [827, 24] on button "New trip" at bounding box center [818, 26] width 48 height 16
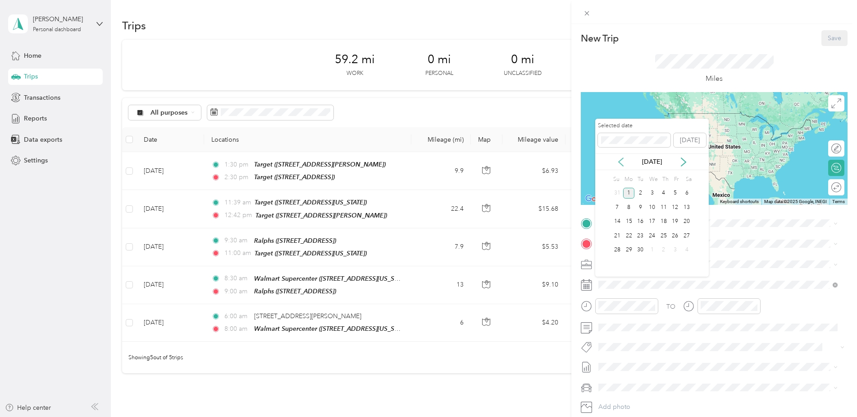
click at [619, 162] on icon at bounding box center [621, 162] width 5 height 8
click at [623, 162] on icon at bounding box center [621, 161] width 9 height 9
click at [684, 158] on icon at bounding box center [683, 161] width 9 height 9
click at [631, 209] on div "4" at bounding box center [629, 207] width 12 height 11
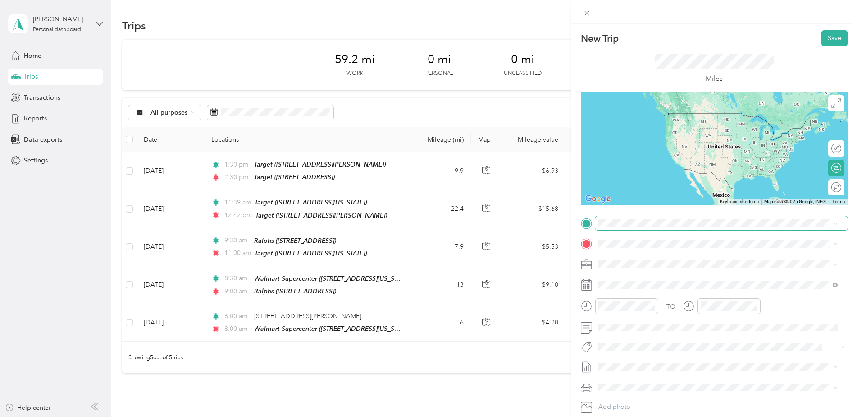
click at [626, 217] on span at bounding box center [721, 223] width 252 height 14
click at [659, 263] on div "TEAM Target [STREET_ADDRESS][PERSON_NAME]" at bounding box center [669, 264] width 107 height 22
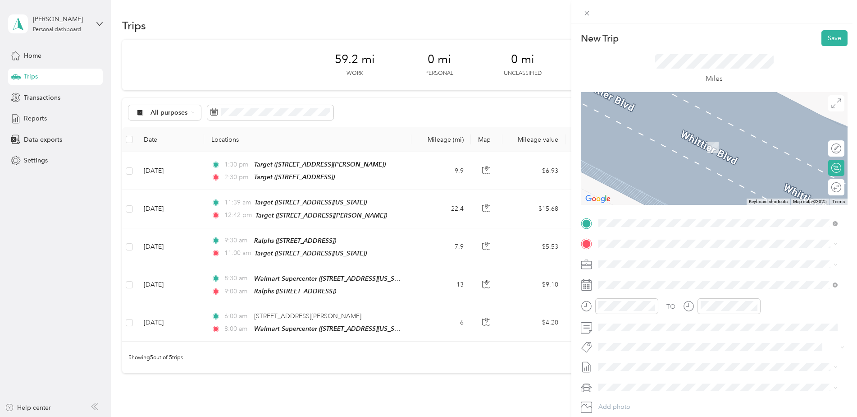
click at [629, 274] on span "[STREET_ADDRESS][PERSON_NAME][US_STATE]" at bounding box center [686, 275] width 140 height 8
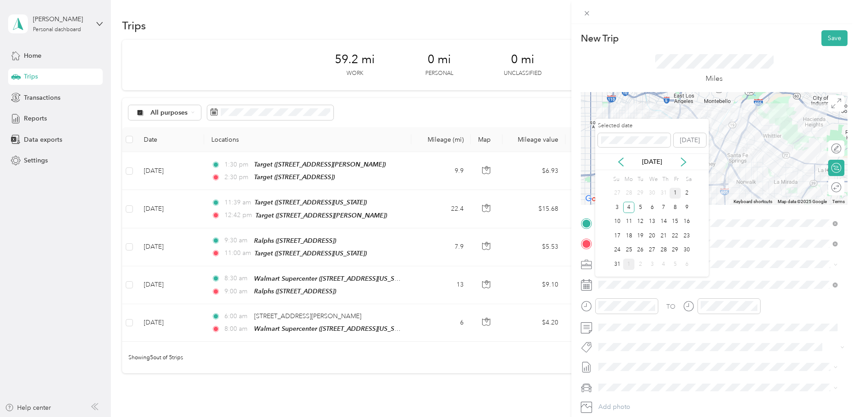
click at [676, 192] on div "1" at bounding box center [676, 193] width 12 height 11
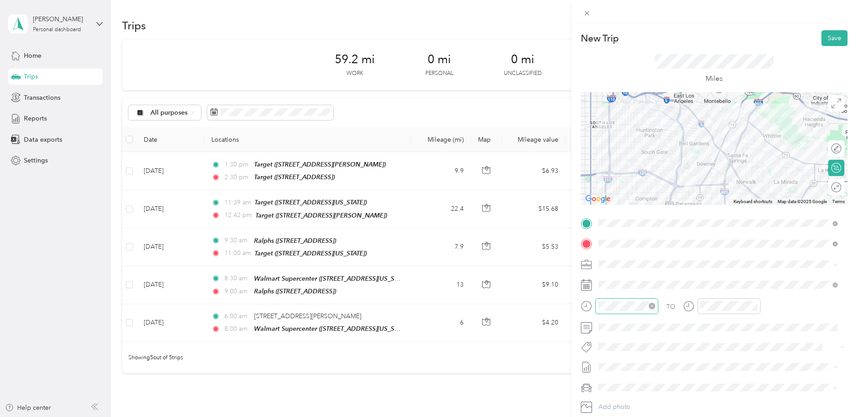
click at [629, 312] on div at bounding box center [626, 306] width 63 height 16
click at [609, 207] on div "02" at bounding box center [608, 210] width 22 height 13
click at [636, 190] on div "35" at bounding box center [634, 192] width 22 height 13
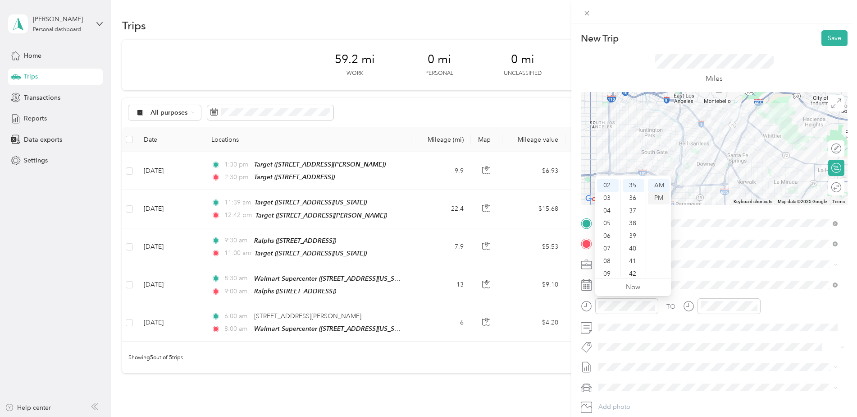
click at [664, 198] on div "PM" at bounding box center [659, 198] width 22 height 13
click at [711, 224] on div "03" at bounding box center [710, 223] width 22 height 13
click at [530, 377] on div "New Trip Save This trip cannot be edited because it is either under review, app…" at bounding box center [428, 208] width 857 height 417
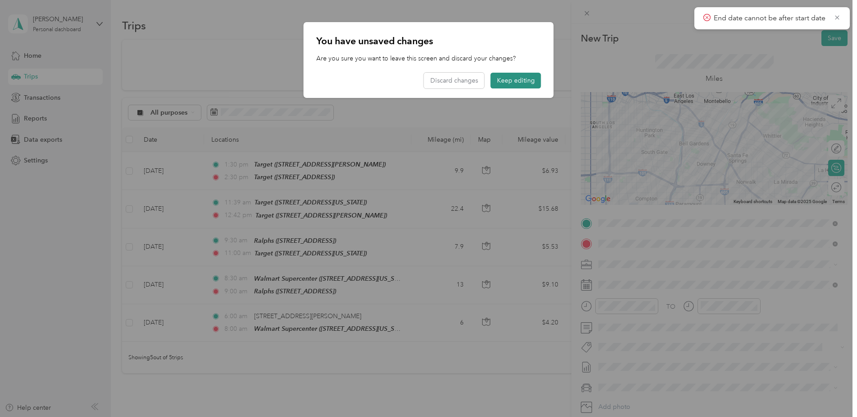
click at [526, 82] on button "Keep editing" at bounding box center [516, 81] width 50 height 16
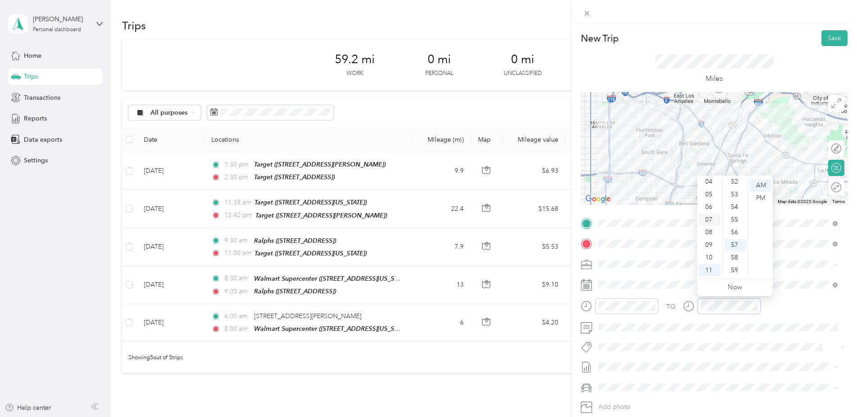
scroll to position [9, 0]
click at [707, 212] on div "03" at bounding box center [710, 214] width 22 height 13
click at [738, 194] on div "03" at bounding box center [736, 194] width 22 height 13
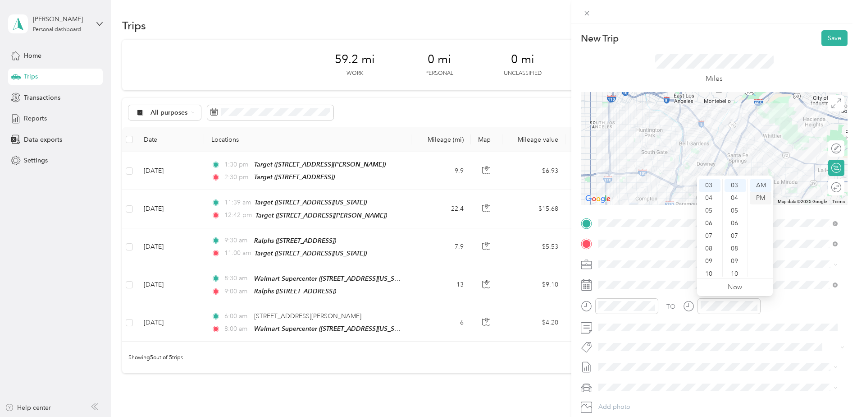
click at [768, 196] on div "PM" at bounding box center [761, 198] width 22 height 13
click at [829, 40] on button "Save" at bounding box center [835, 38] width 26 height 16
